Goal: Information Seeking & Learning: Learn about a topic

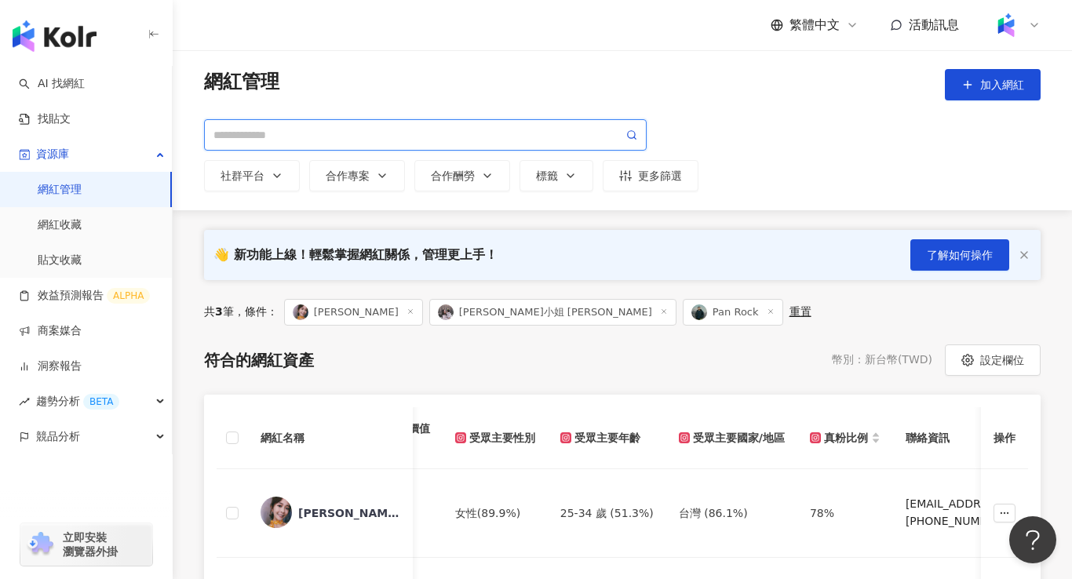
click at [343, 133] on input "search" at bounding box center [418, 134] width 410 height 17
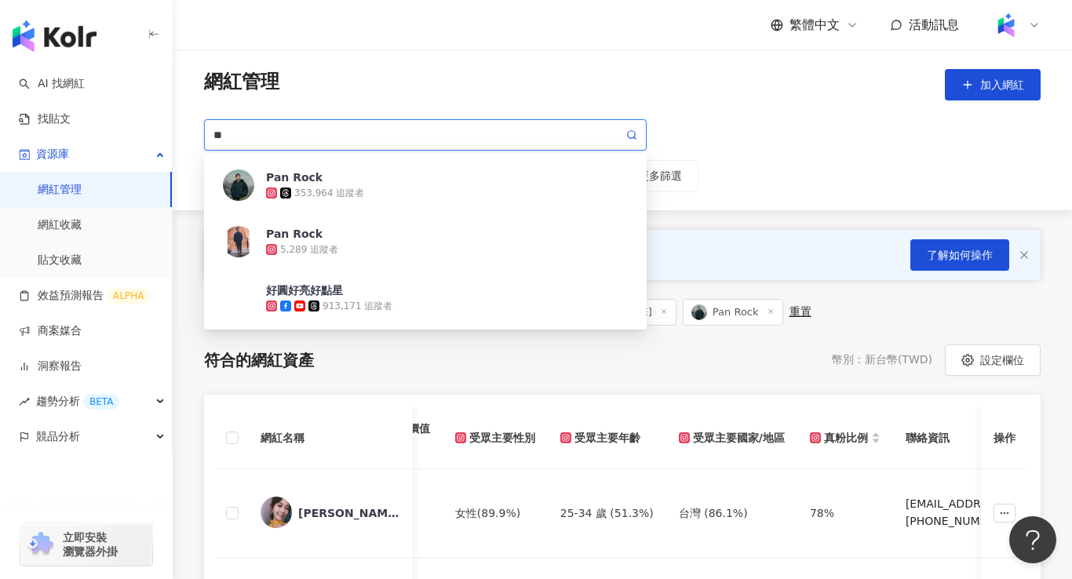
type input "*"
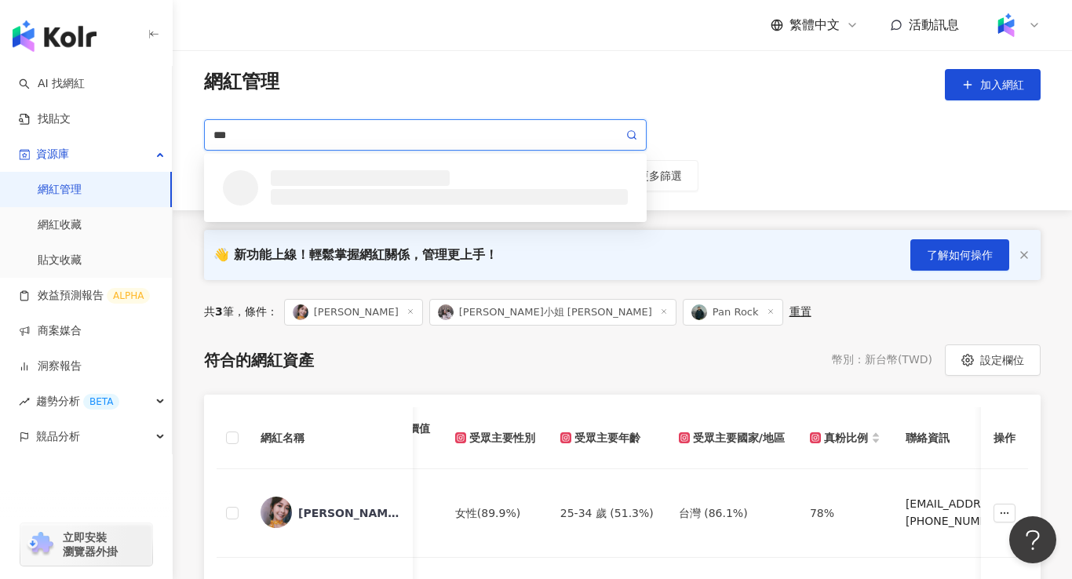
type input "**"
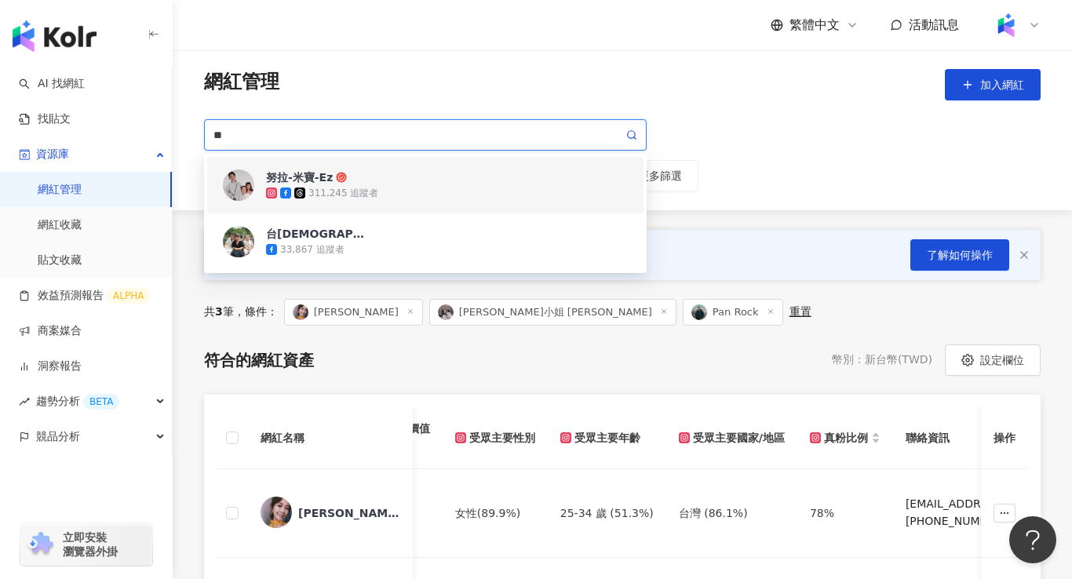
click at [372, 177] on div "努拉-米寶-Ez 311,245 追蹤者" at bounding box center [447, 185] width 362 height 31
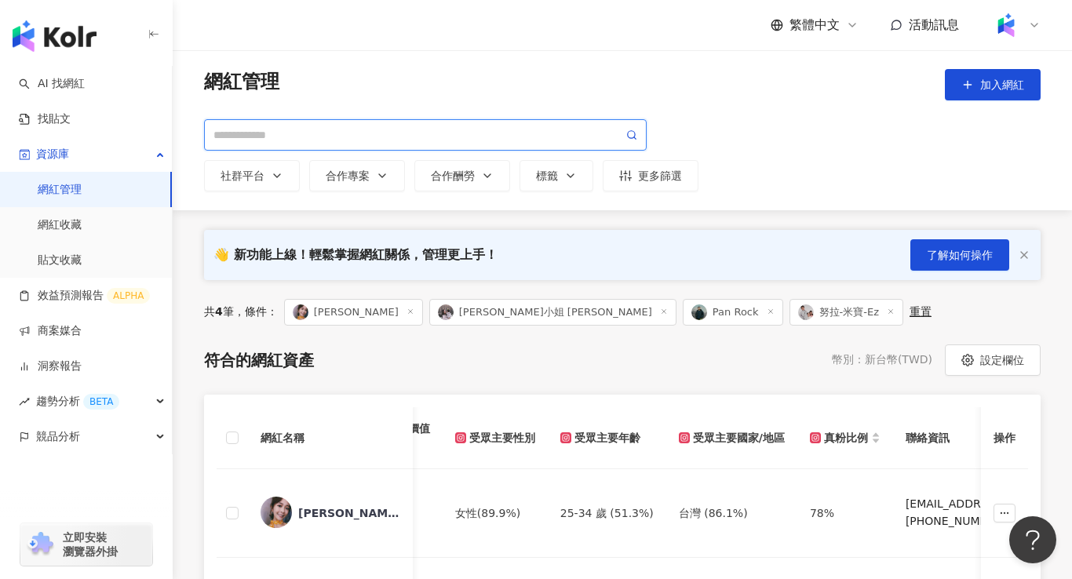
click at [403, 130] on input "search" at bounding box center [418, 134] width 410 height 17
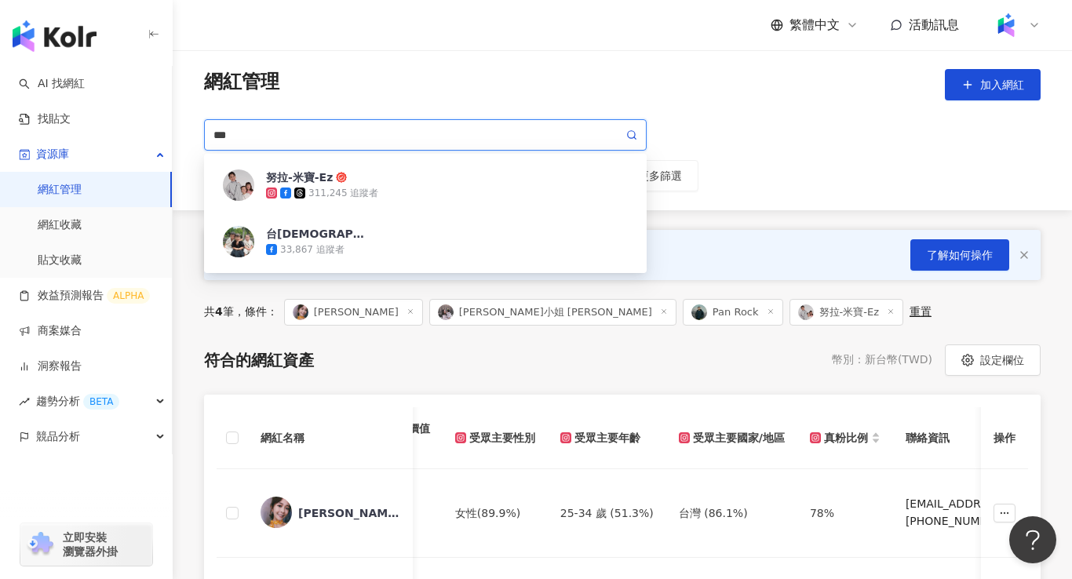
type input "***"
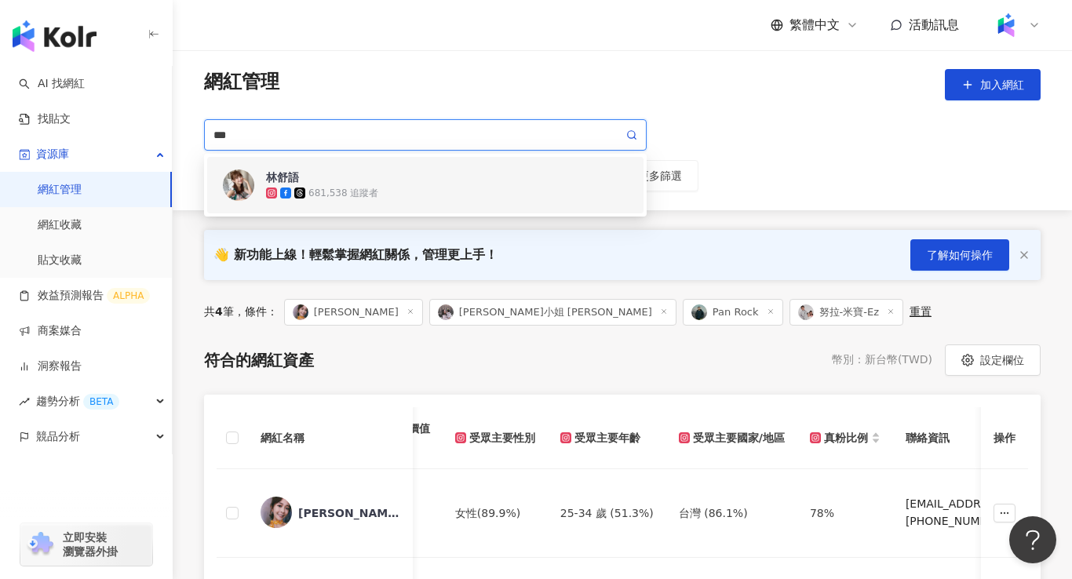
click at [435, 181] on div "[PERSON_NAME]語 681,538 追蹤者" at bounding box center [447, 185] width 362 height 31
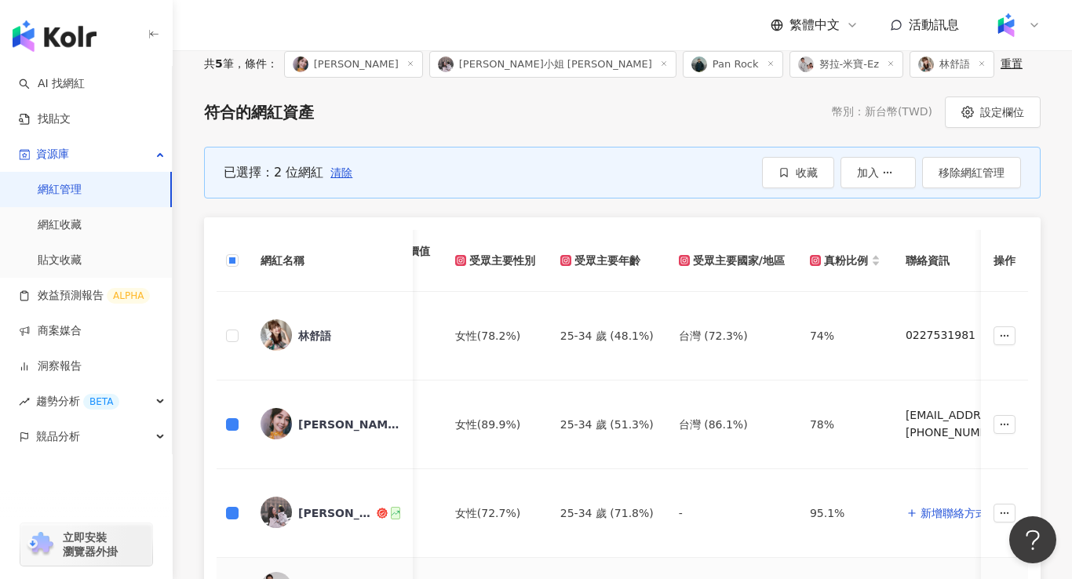
scroll to position [173, 0]
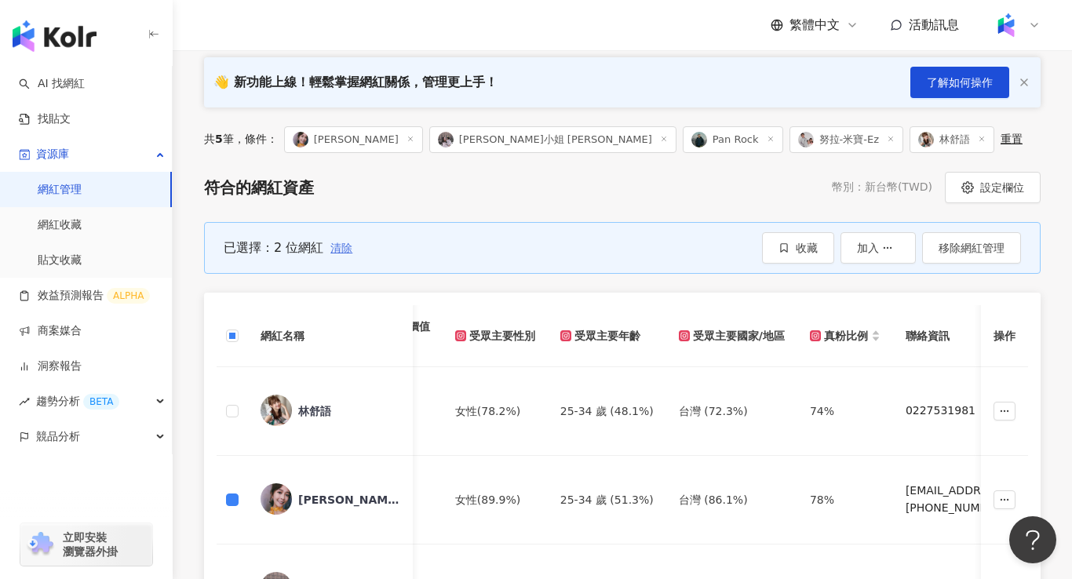
click at [334, 247] on span "清除" at bounding box center [341, 248] width 22 height 13
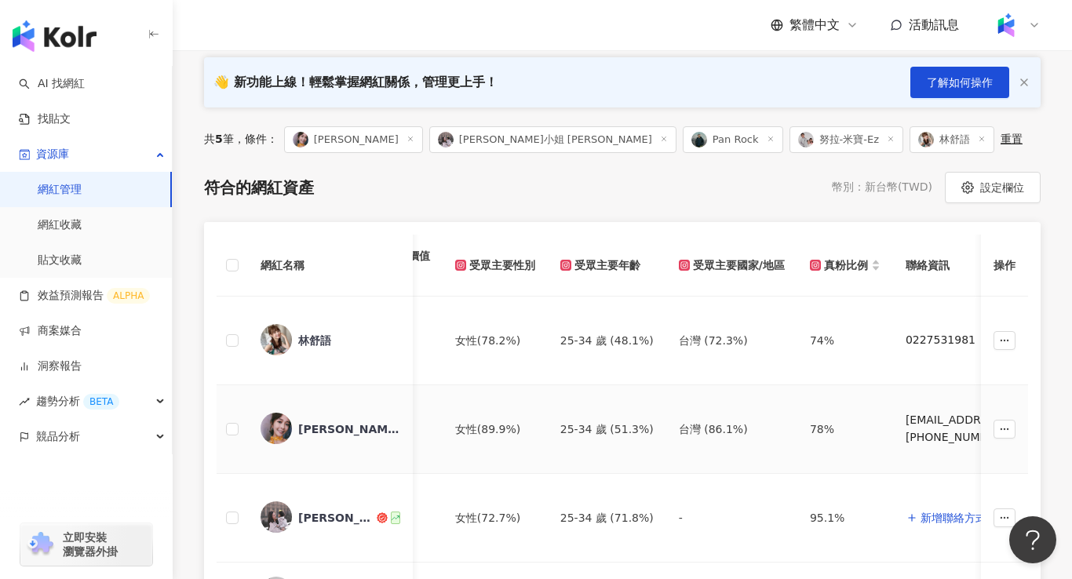
drag, startPoint x: 231, startPoint y: 436, endPoint x: 233, endPoint y: 450, distance: 14.3
click at [231, 436] on label at bounding box center [232, 429] width 13 height 17
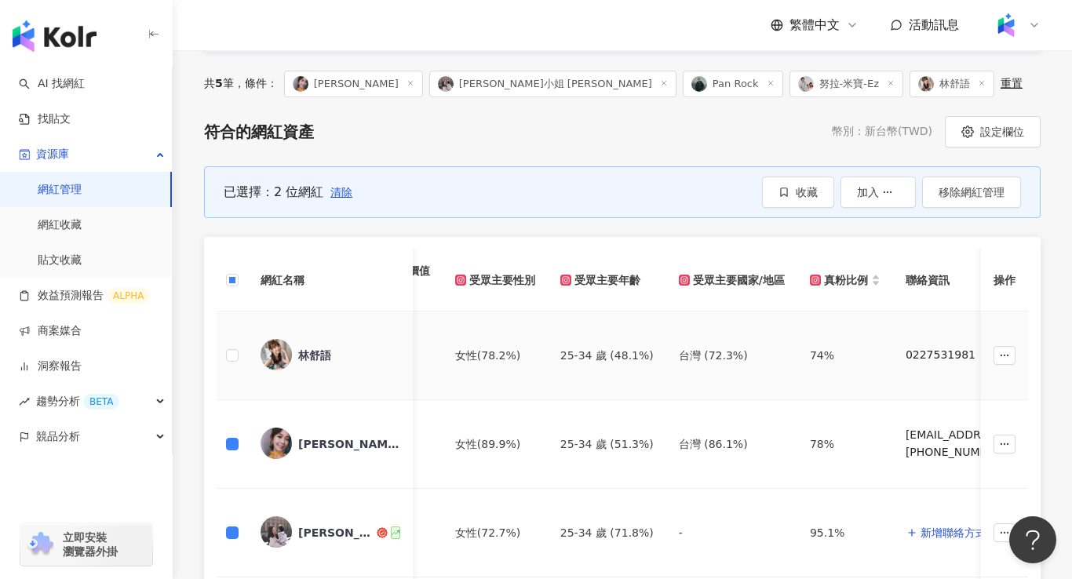
scroll to position [111, 0]
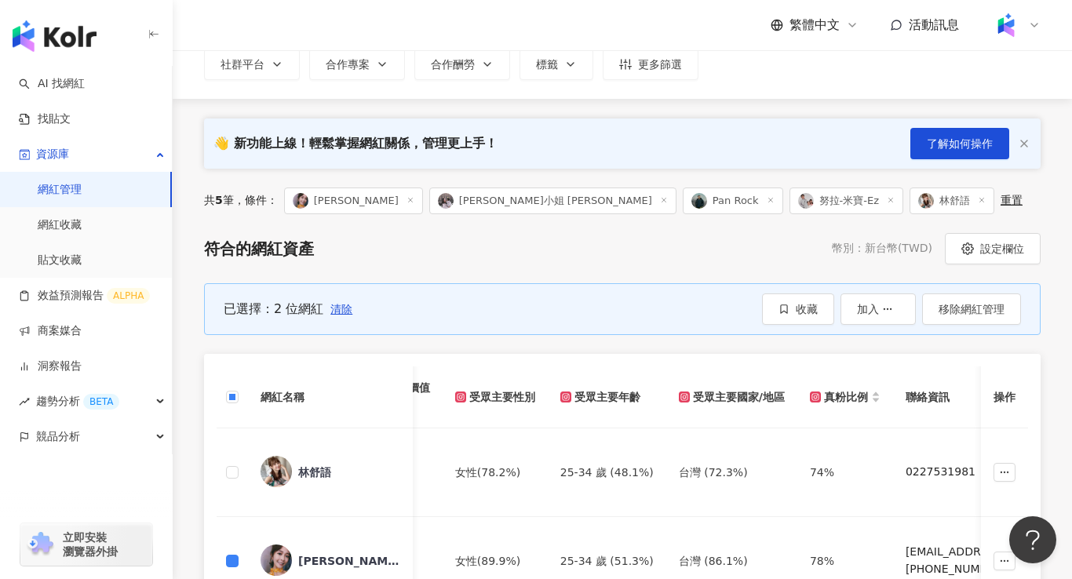
click at [407, 205] on span at bounding box center [411, 201] width 8 height 9
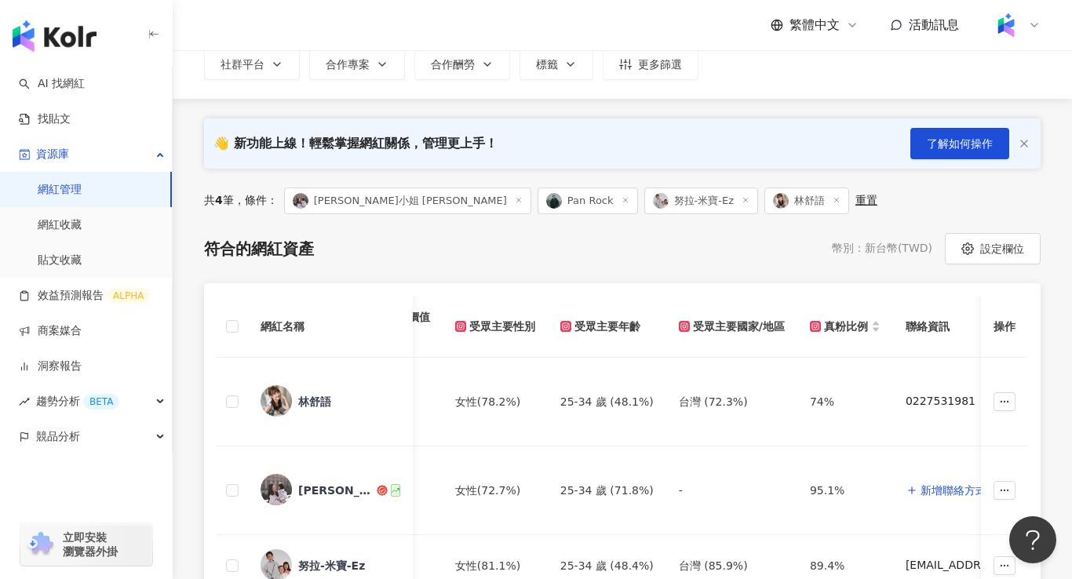
click at [515, 201] on icon at bounding box center [519, 200] width 8 height 8
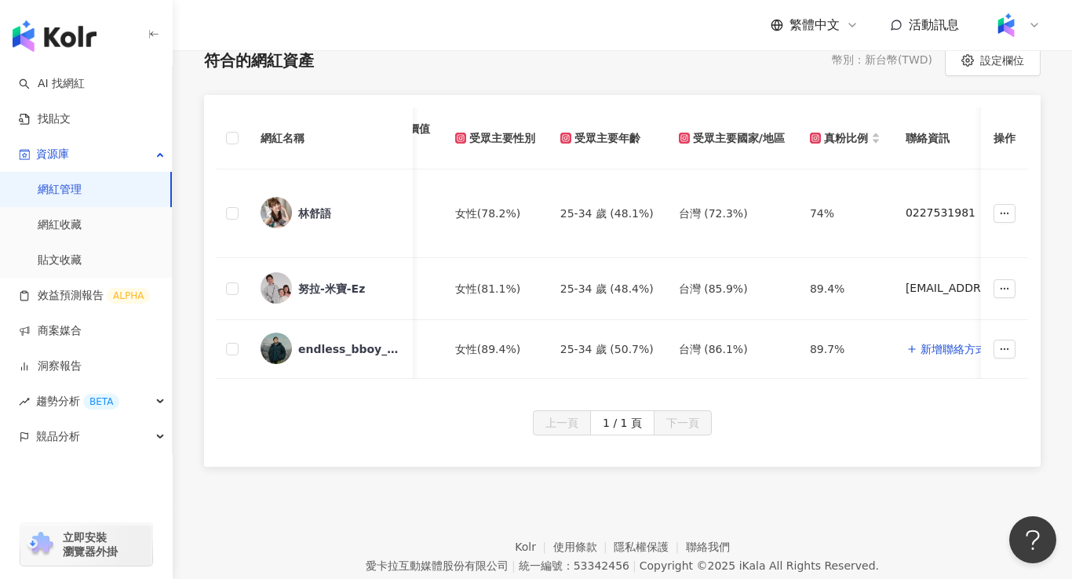
scroll to position [0, 0]
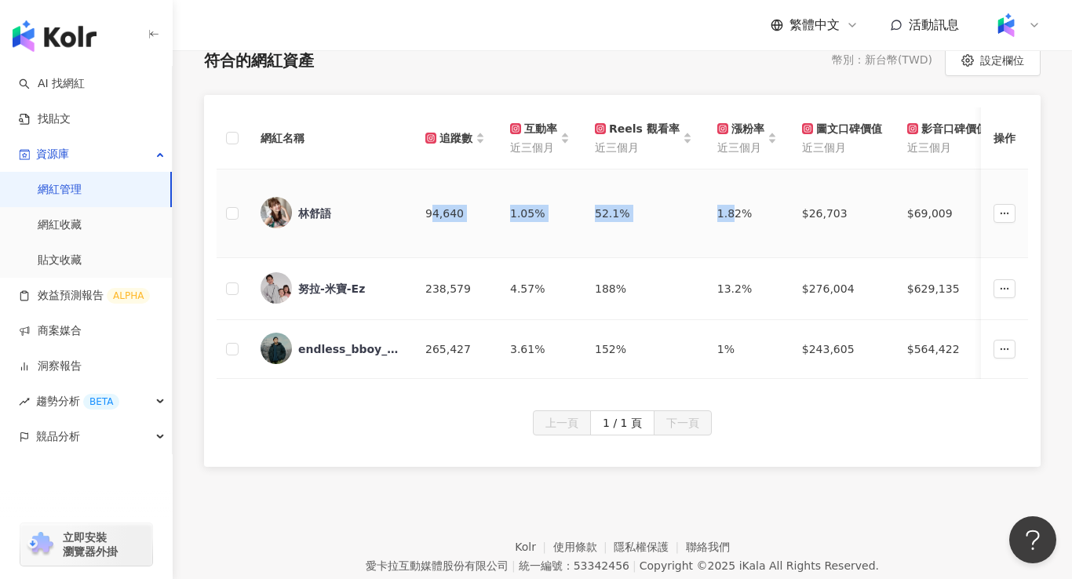
drag, startPoint x: 429, startPoint y: 214, endPoint x: 727, endPoint y: 211, distance: 297.5
click at [625, 229] on td "52.1%" at bounding box center [643, 214] width 122 height 89
drag, startPoint x: 421, startPoint y: 212, endPoint x: 747, endPoint y: 211, distance: 326.5
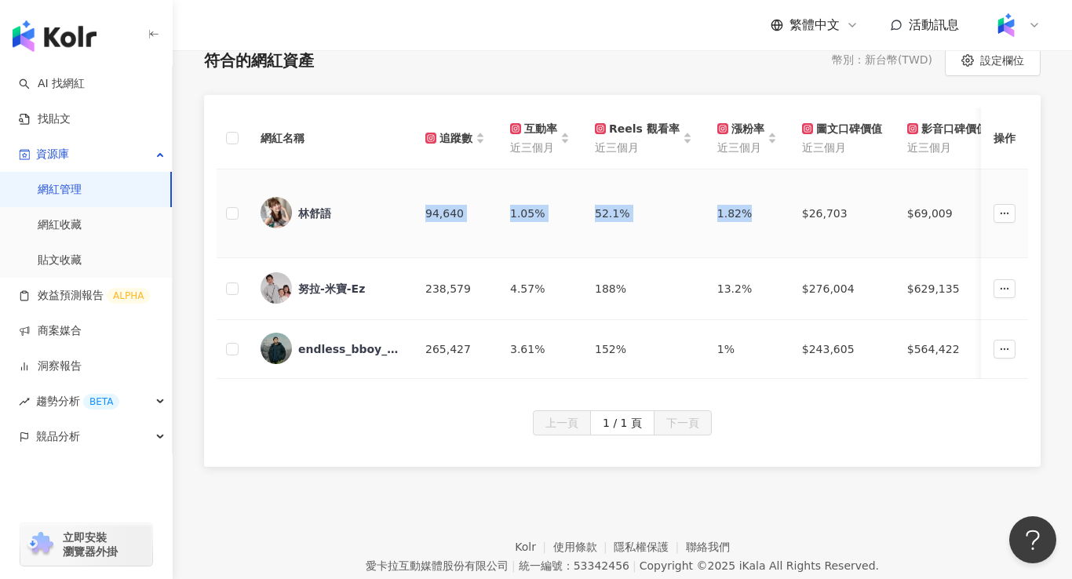
copy tr "94,640 1.05% 52.1% 1.82%"
drag, startPoint x: 425, startPoint y: 288, endPoint x: 466, endPoint y: 289, distance: 40.8
click at [466, 289] on div "238,579" at bounding box center [455, 288] width 60 height 17
click at [520, 284] on div "4.57%" at bounding box center [540, 288] width 60 height 17
drag, startPoint x: 427, startPoint y: 287, endPoint x: 647, endPoint y: 289, distance: 219.8
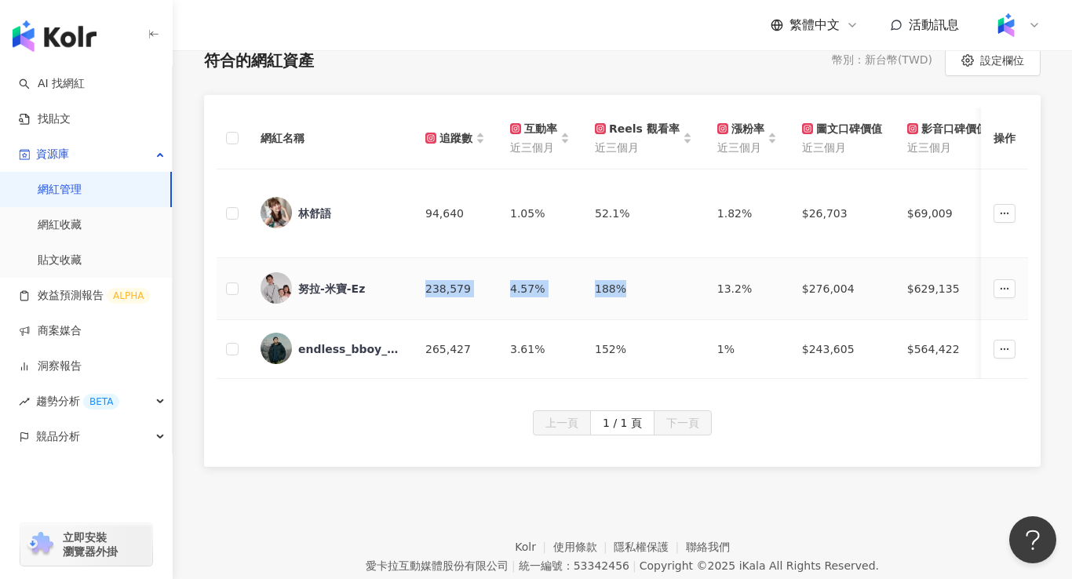
click at [573, 298] on td "4.57%" at bounding box center [540, 289] width 85 height 62
drag, startPoint x: 426, startPoint y: 290, endPoint x: 750, endPoint y: 286, distance: 323.4
copy tr "238,579 4.57% 188% 13.2%"
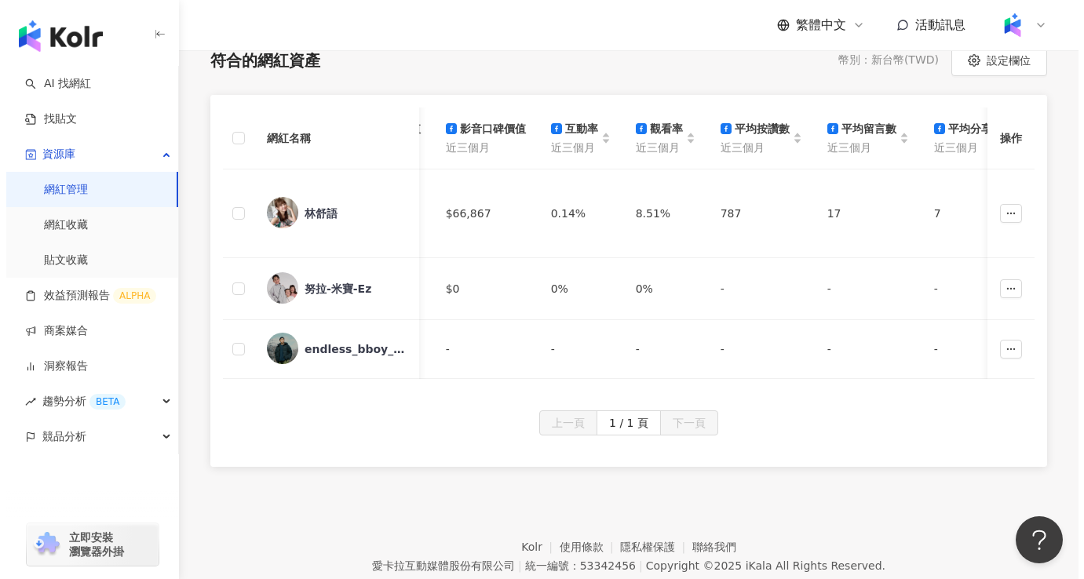
scroll to position [0, 3596]
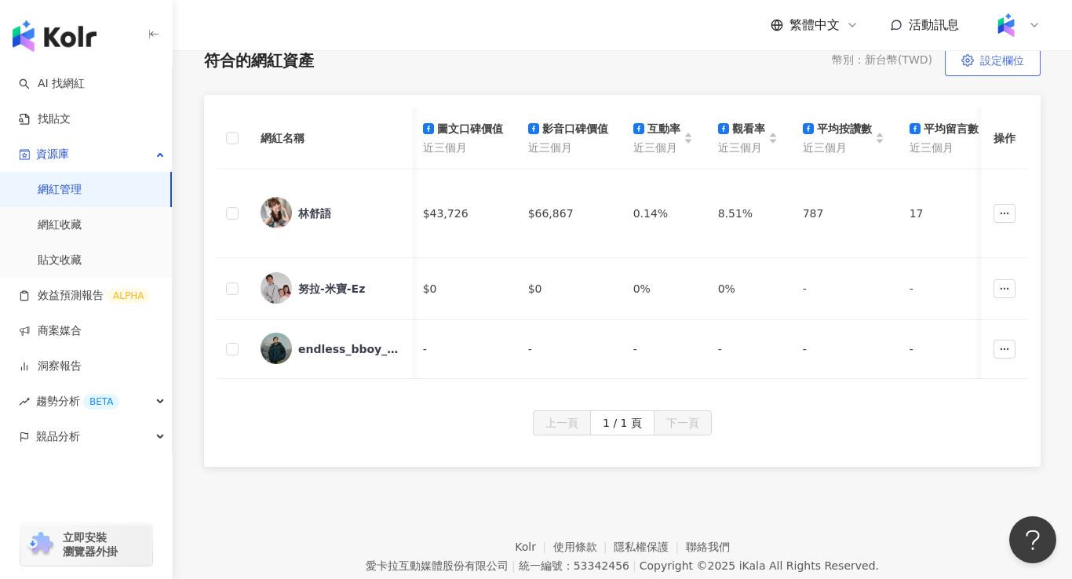
click at [985, 67] on button "設定欄位" at bounding box center [993, 60] width 96 height 31
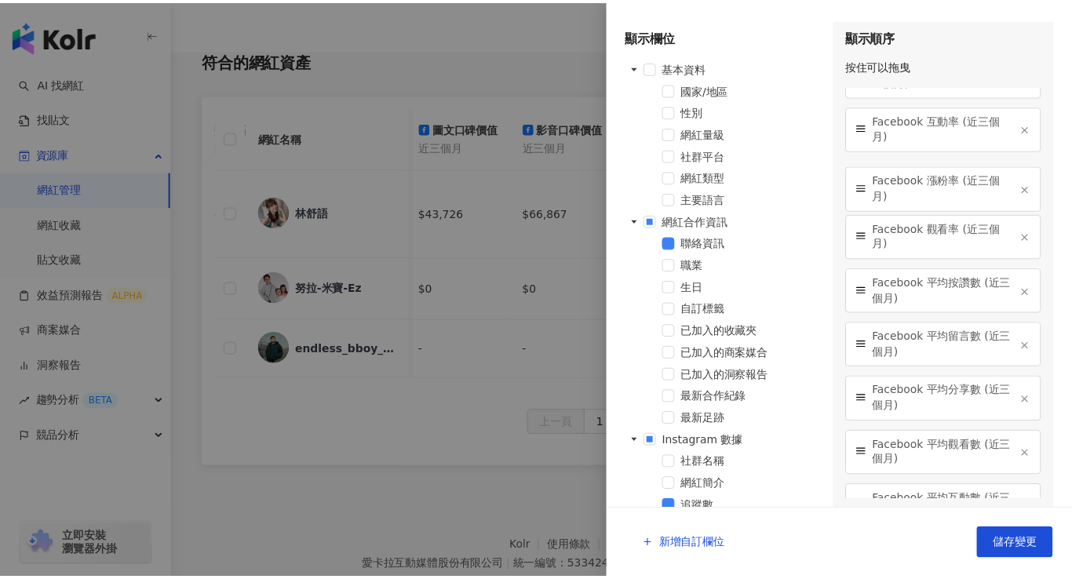
scroll to position [1467, 0]
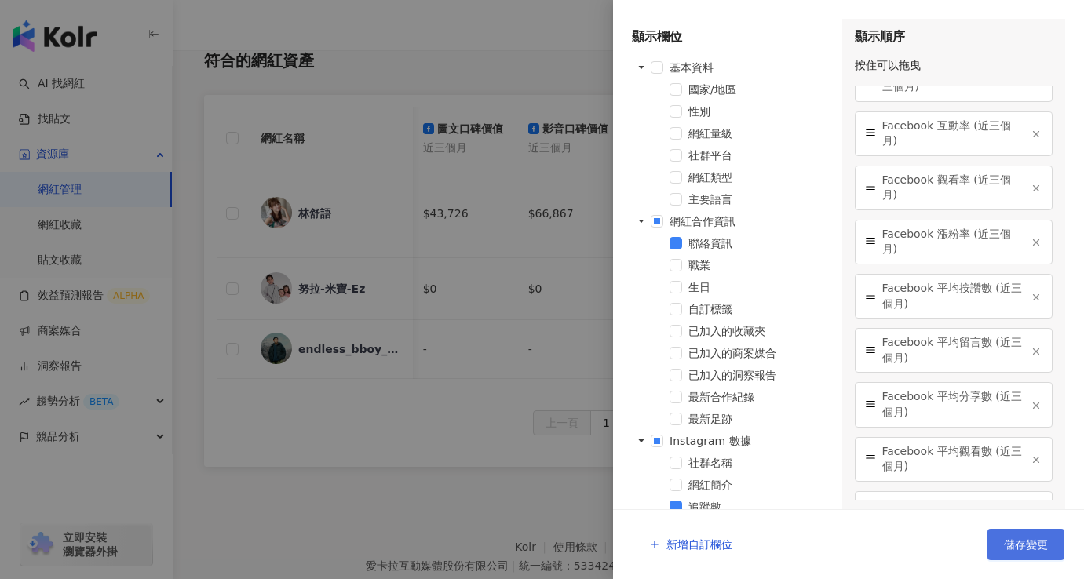
click at [1026, 543] on span "儲存變更" at bounding box center [1026, 544] width 44 height 13
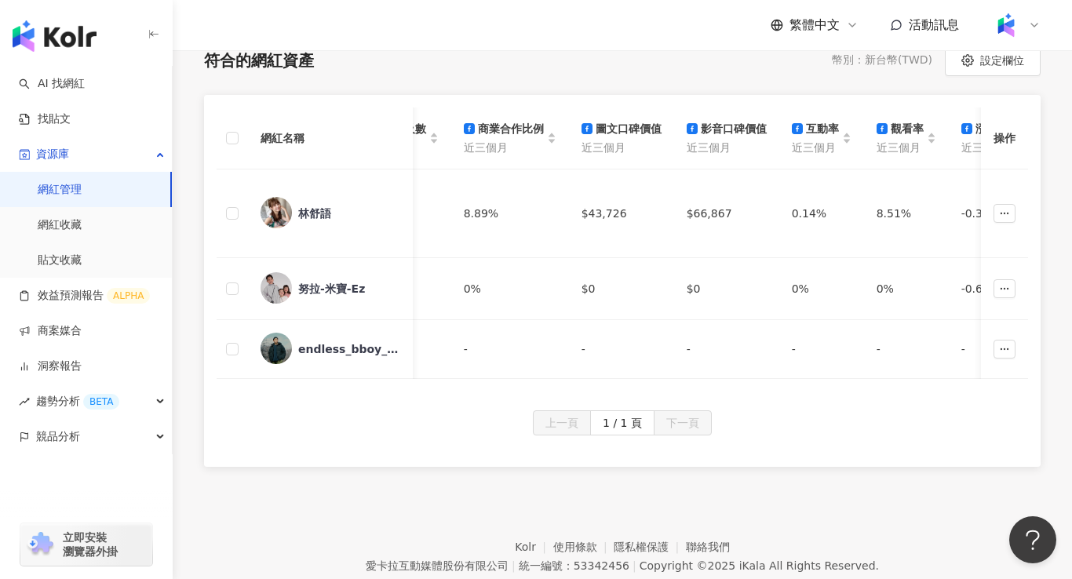
scroll to position [0, 3347]
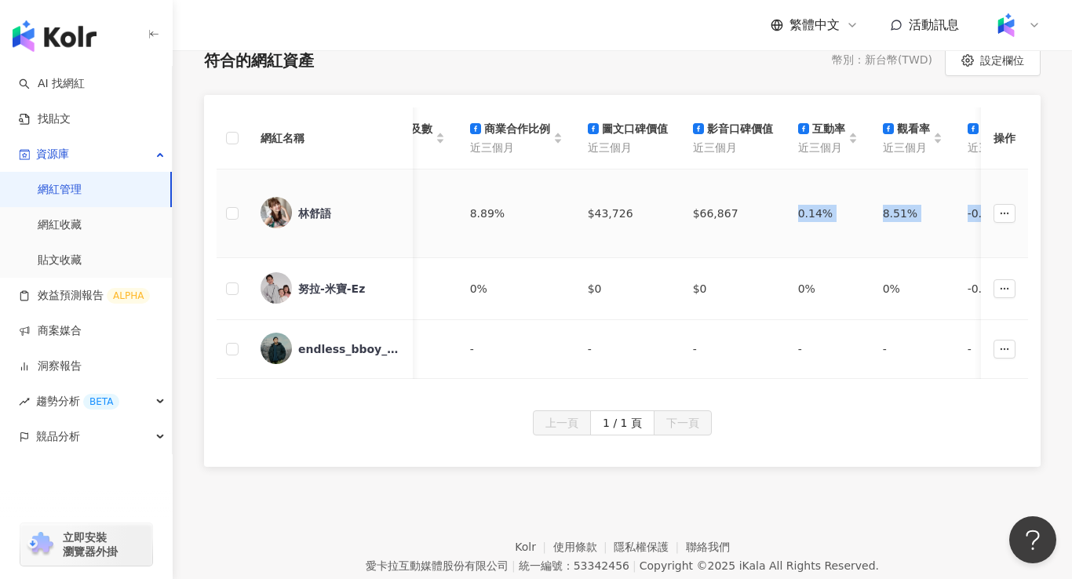
drag, startPoint x: 686, startPoint y: 215, endPoint x: 897, endPoint y: 215, distance: 211.1
click at [897, 215] on tr "[PERSON_NAME]語 94,640 1.05% 52.1% 1.82% $26,703 $69,009 女性 (78.2%) 25-34 歲 (48.…" at bounding box center [617, 214] width 7495 height 89
copy tr "0.14% 8.51% -0.39%"
drag, startPoint x: 678, startPoint y: 286, endPoint x: 881, endPoint y: 304, distance: 203.2
click at [881, 304] on tr "努拉-米寶-Ez 238,579 4.57% 188% 13.2% $276,004 $629,135 女性 (81.1%) 25-34 歲 (48.4%) …" at bounding box center [617, 289] width 7495 height 62
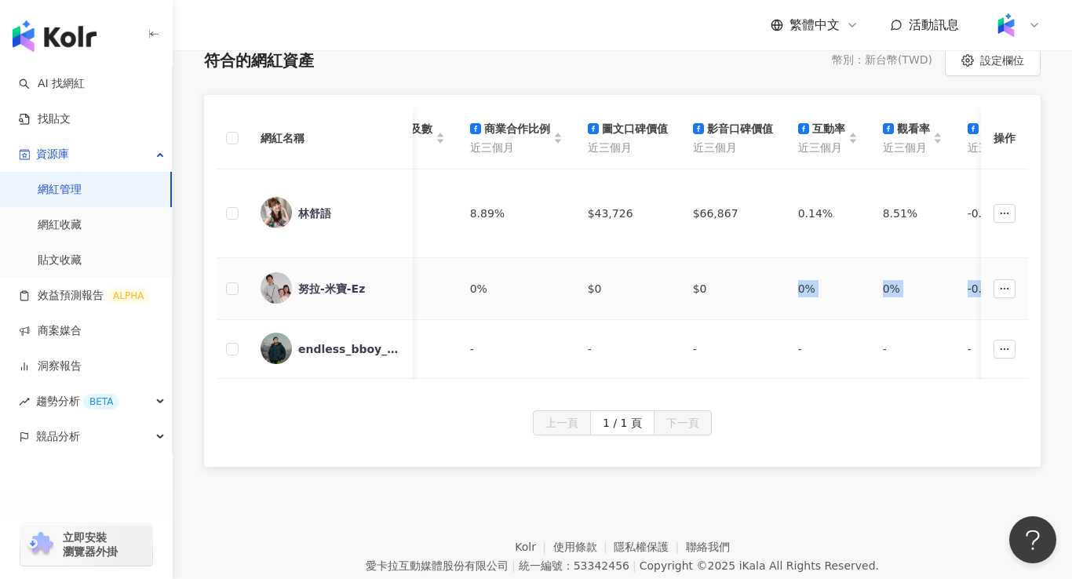
copy tr "0% 0% -0.63%"
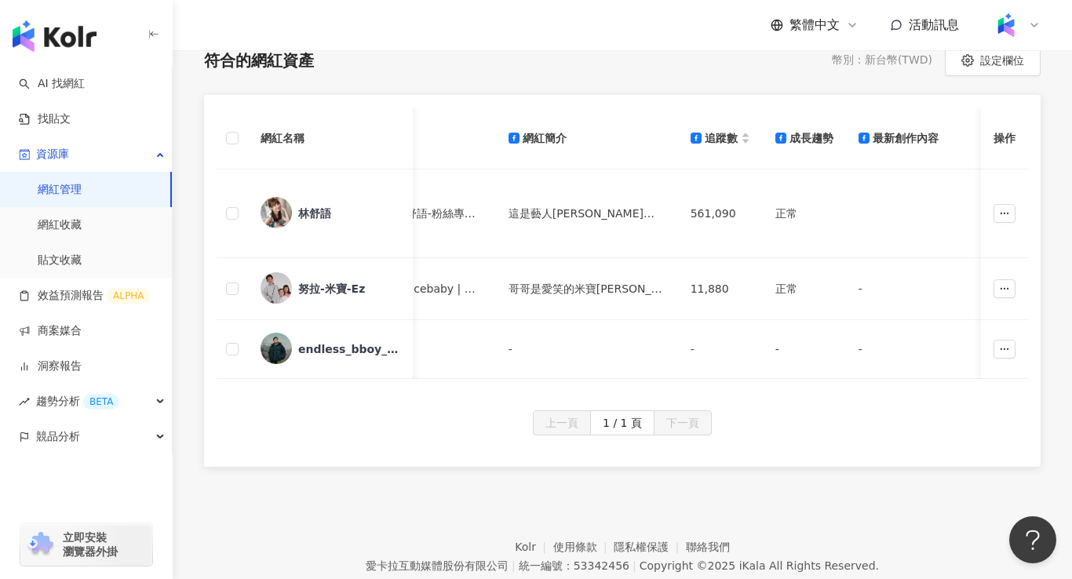
scroll to position [0, 1487]
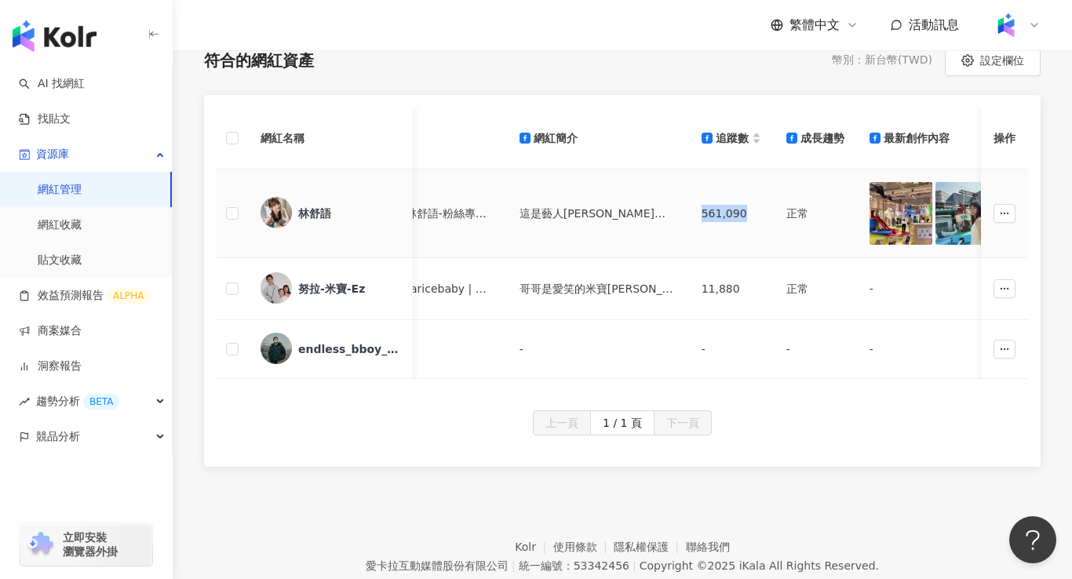
drag, startPoint x: 622, startPoint y: 214, endPoint x: 671, endPoint y: 215, distance: 49.5
click at [689, 215] on td "561,090" at bounding box center [731, 214] width 85 height 89
copy div "561,090"
drag, startPoint x: 629, startPoint y: 288, endPoint x: 672, endPoint y: 287, distance: 42.4
click at [702, 287] on div "11,880" at bounding box center [732, 288] width 60 height 17
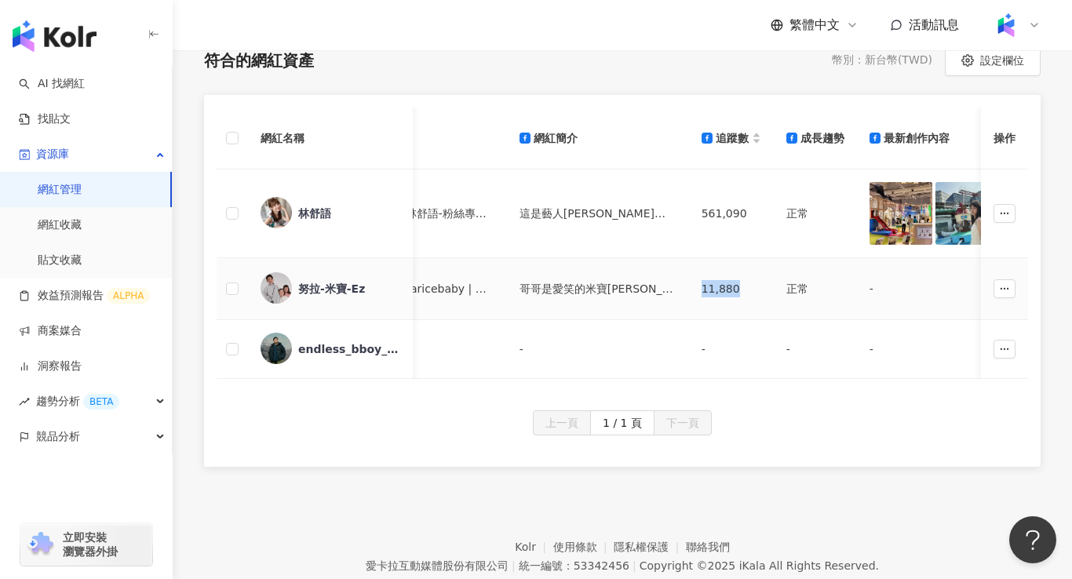
copy div "11,880"
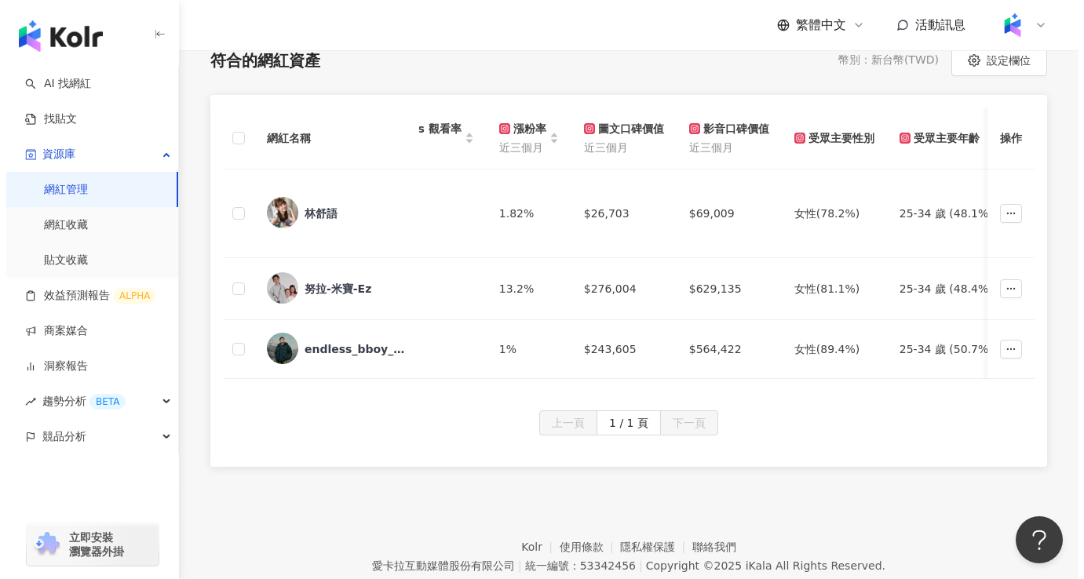
scroll to position [0, 0]
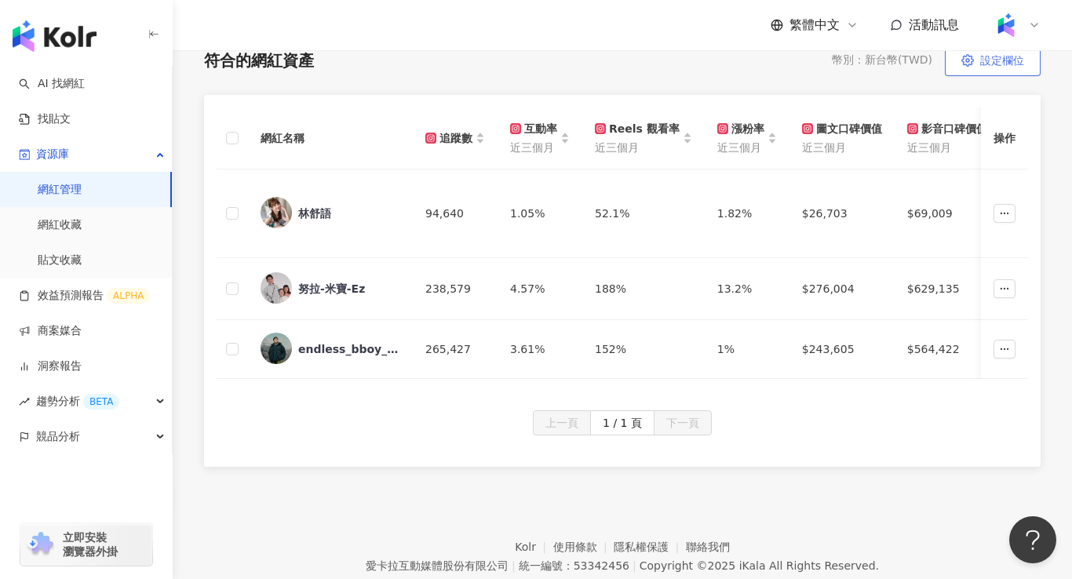
click at [992, 66] on span "設定欄位" at bounding box center [1002, 60] width 44 height 13
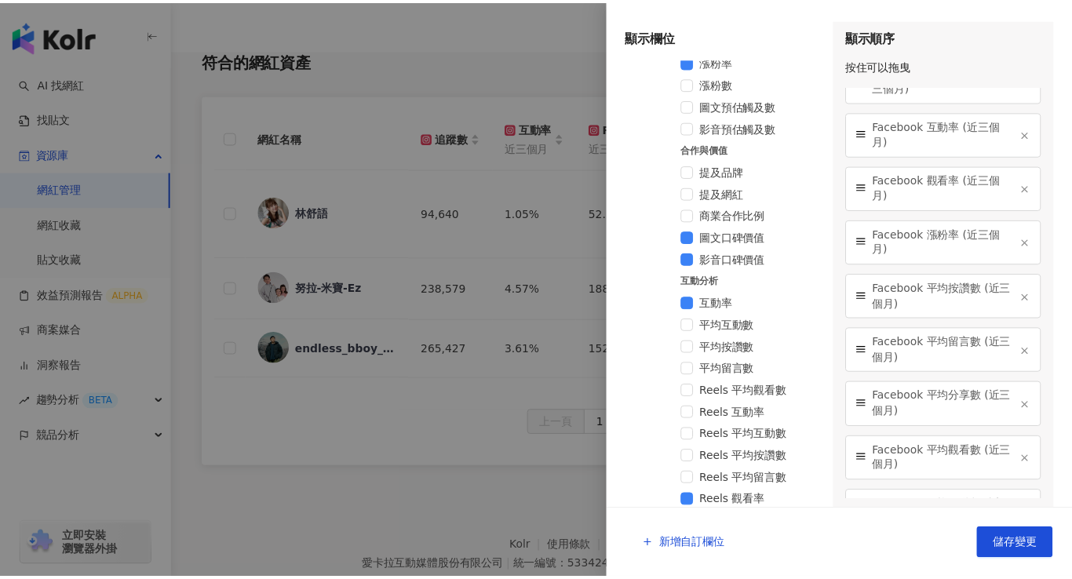
scroll to position [955, 0]
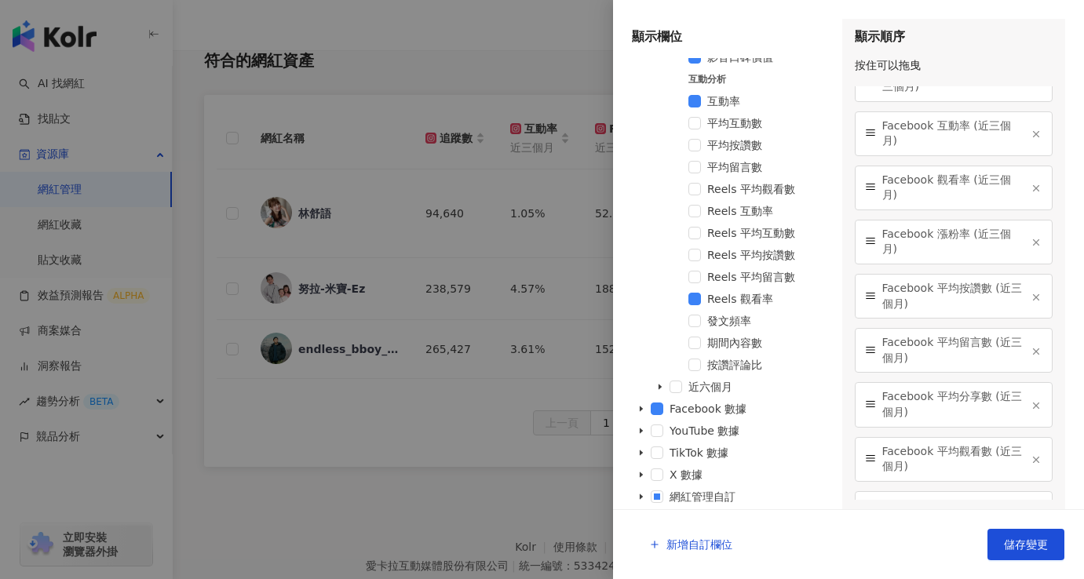
click at [414, 497] on div at bounding box center [542, 289] width 1084 height 579
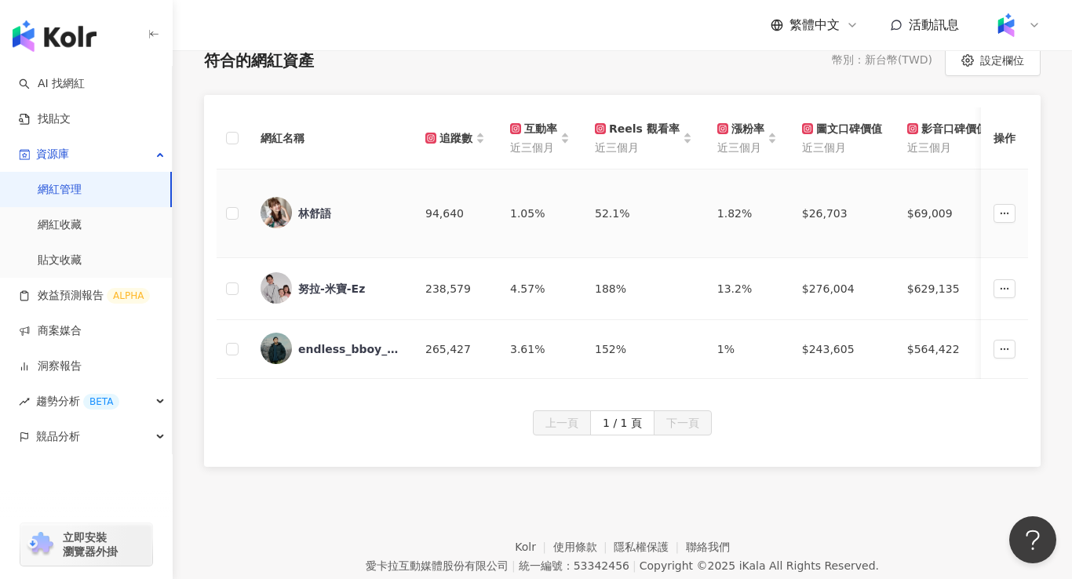
click at [315, 213] on div "林舒語" at bounding box center [314, 214] width 33 height 16
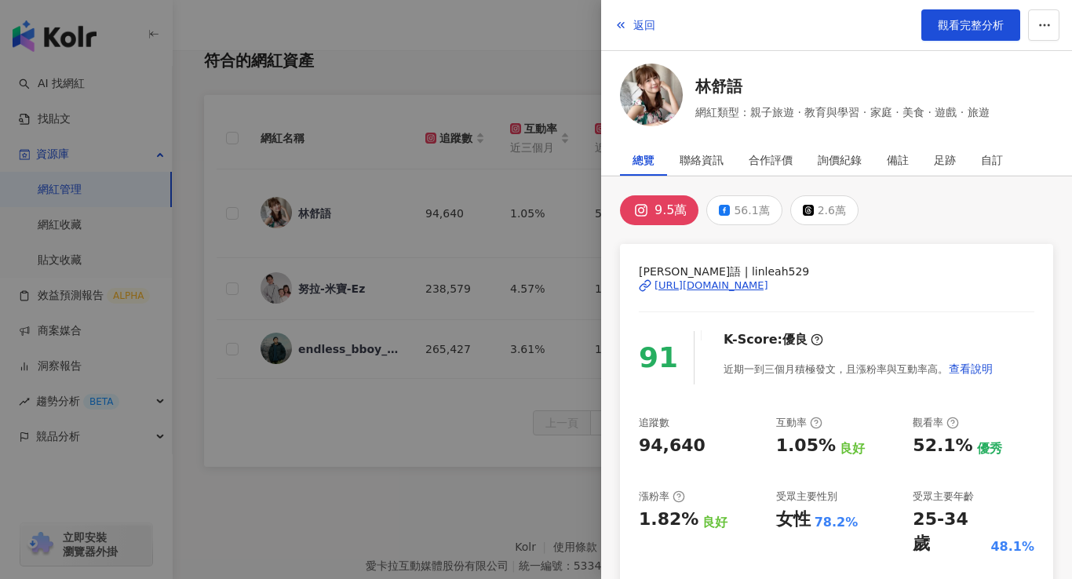
click at [768, 287] on div "[URL][DOMAIN_NAME]" at bounding box center [712, 286] width 114 height 14
click at [739, 209] on div "56.1萬" at bounding box center [751, 210] width 35 height 22
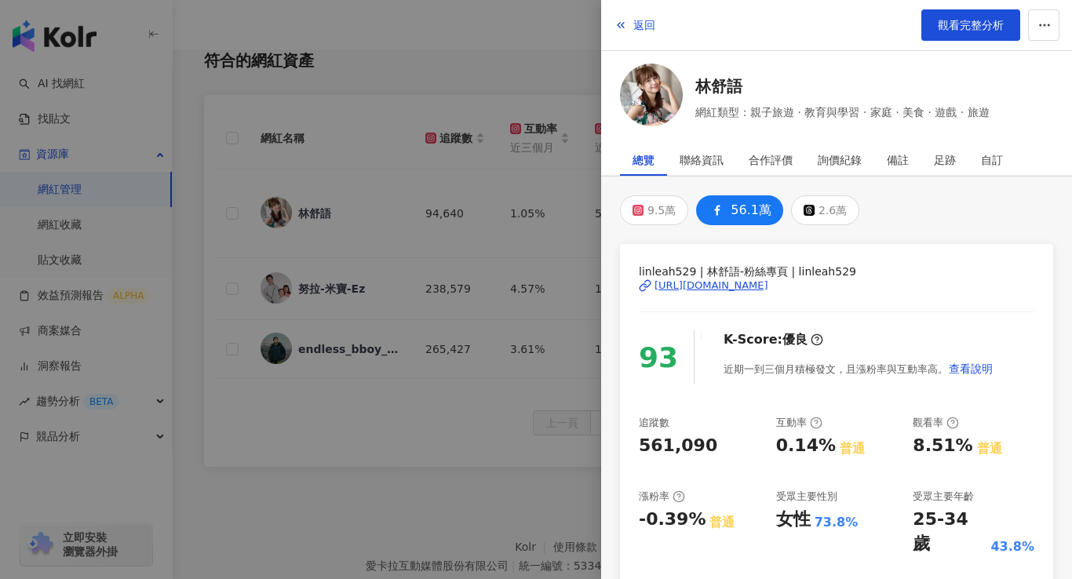
click at [768, 287] on div "[URL][DOMAIN_NAME]" at bounding box center [712, 286] width 114 height 14
click at [628, 25] on button "返回" at bounding box center [635, 24] width 42 height 31
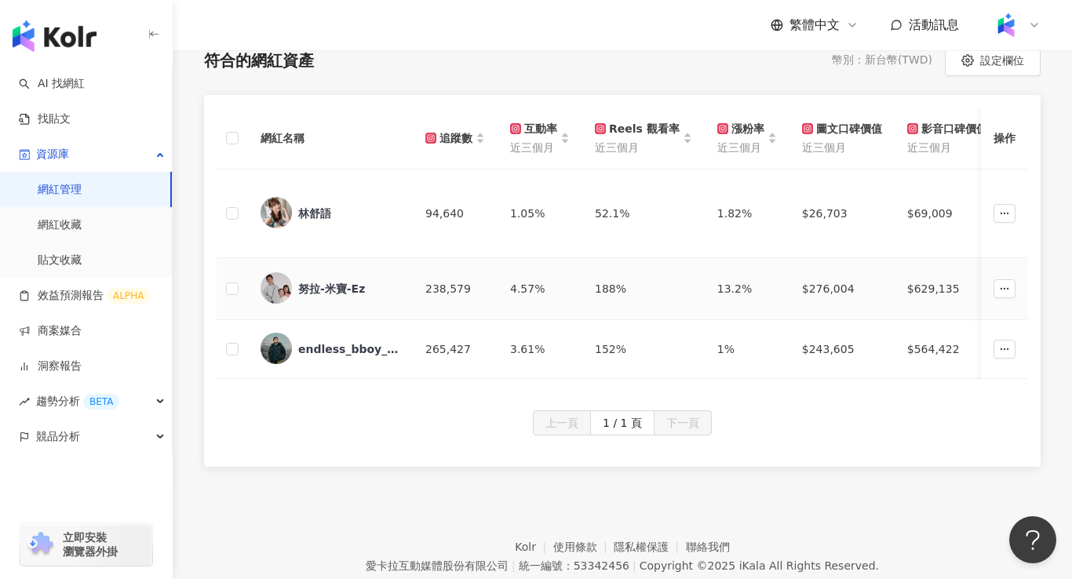
click at [310, 292] on div "努拉-米寶-Ez" at bounding box center [331, 289] width 67 height 16
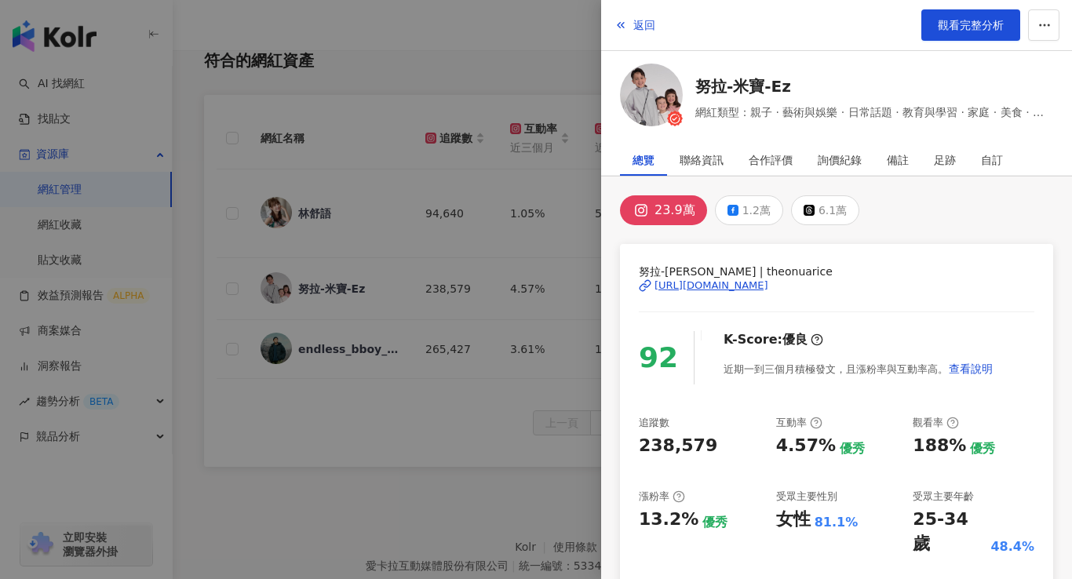
click at [761, 292] on div "[PERSON_NAME] | theonuarice [URL][DOMAIN_NAME]" at bounding box center [837, 297] width 396 height 68
click at [762, 285] on div "[URL][DOMAIN_NAME]" at bounding box center [712, 286] width 114 height 14
click at [721, 207] on button "1.2萬" at bounding box center [749, 210] width 68 height 30
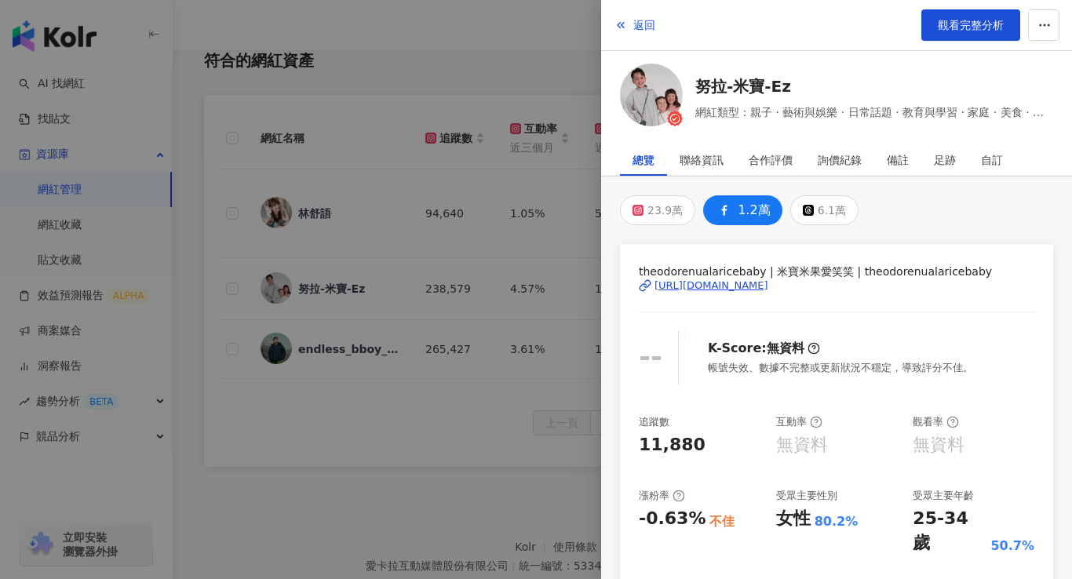
click at [768, 282] on div "[URL][DOMAIN_NAME]" at bounding box center [712, 286] width 114 height 14
